Goal: Find specific page/section: Find specific page/section

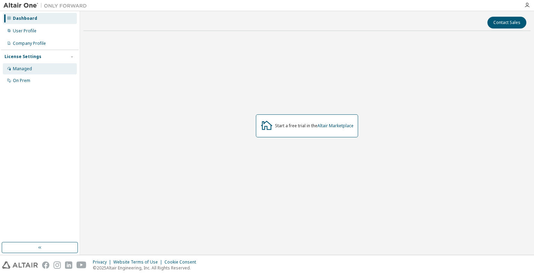
click at [26, 72] on div "Managed" at bounding box center [40, 68] width 74 height 11
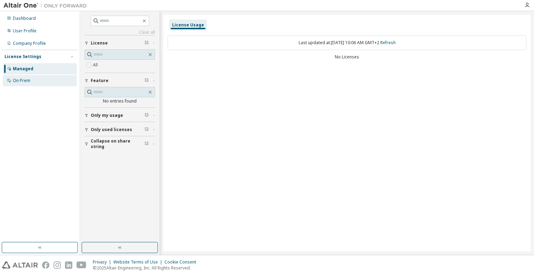
click at [25, 80] on div "On Prem" at bounding box center [21, 81] width 17 height 6
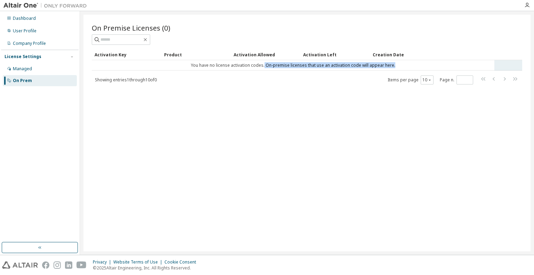
drag, startPoint x: 265, startPoint y: 64, endPoint x: 401, endPoint y: 67, distance: 136.0
click at [401, 67] on td "You have no license activation codes. On-premise licenses that use an activatio…" at bounding box center [293, 65] width 403 height 10
click at [280, 65] on td "You have no license activation codes. On-premise licenses that use an activatio…" at bounding box center [293, 65] width 403 height 10
click at [109, 64] on td "You have no license activation codes. On-premise licenses that use an activatio…" at bounding box center [293, 65] width 403 height 10
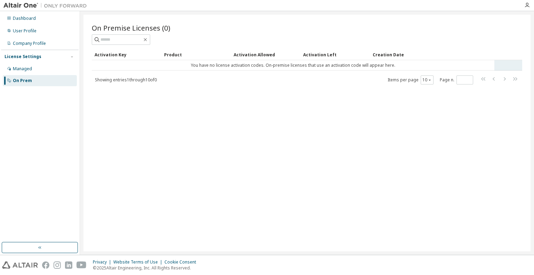
click at [109, 64] on td "You have no license activation codes. On-premise licenses that use an activatio…" at bounding box center [293, 65] width 403 height 10
click at [516, 62] on tr "You have no license activation codes. On-premise licenses that use an activatio…" at bounding box center [307, 65] width 431 height 10
click at [508, 64] on tr "You have no license activation codes. On-premise licenses that use an activatio…" at bounding box center [307, 65] width 431 height 10
click at [24, 43] on div "Company Profile" at bounding box center [29, 44] width 33 height 6
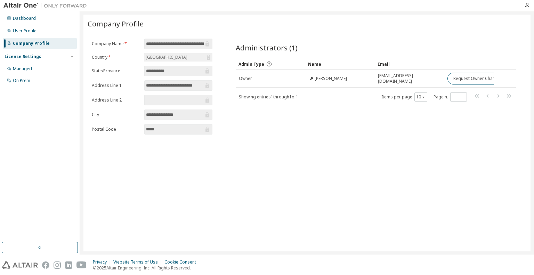
click at [301, 141] on div "**********" at bounding box center [306, 133] width 447 height 237
